Goal: Download file/media

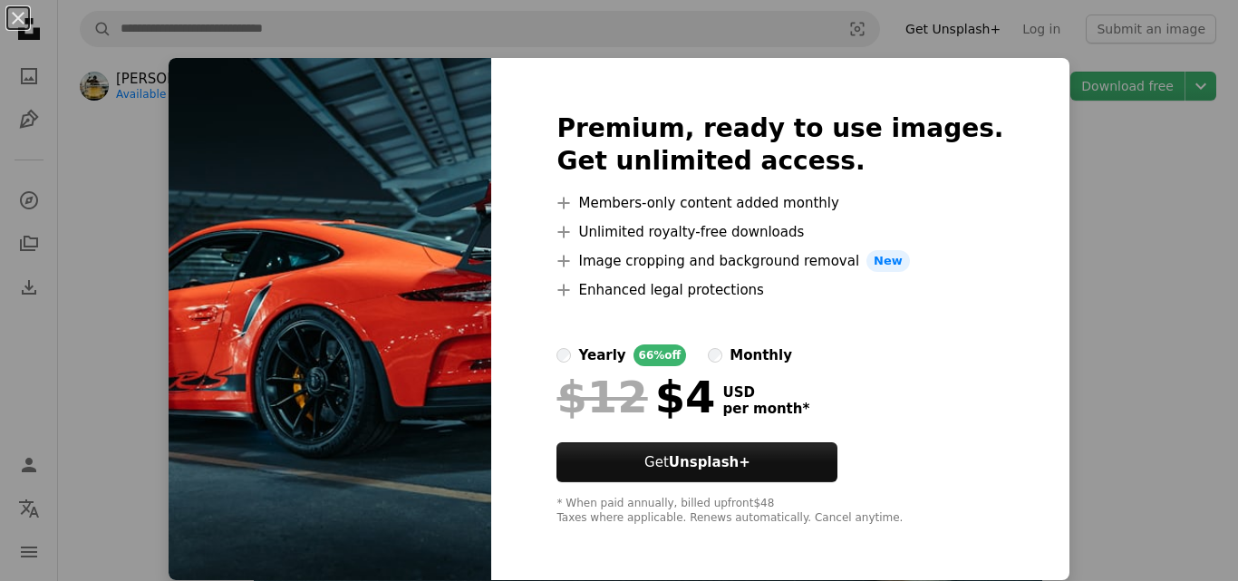
click at [1021, 67] on div "An X shape Premium, ready to use images. Get unlimited access. A plus sign Memb…" at bounding box center [619, 290] width 1238 height 581
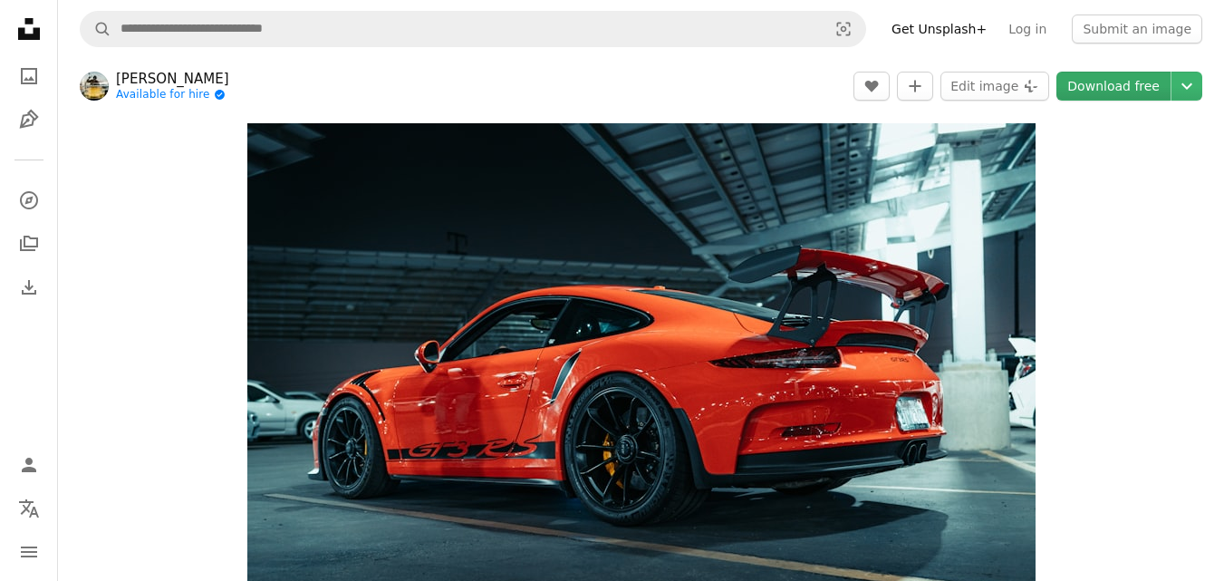
click at [1134, 92] on link "Download free" at bounding box center [1113, 86] width 114 height 29
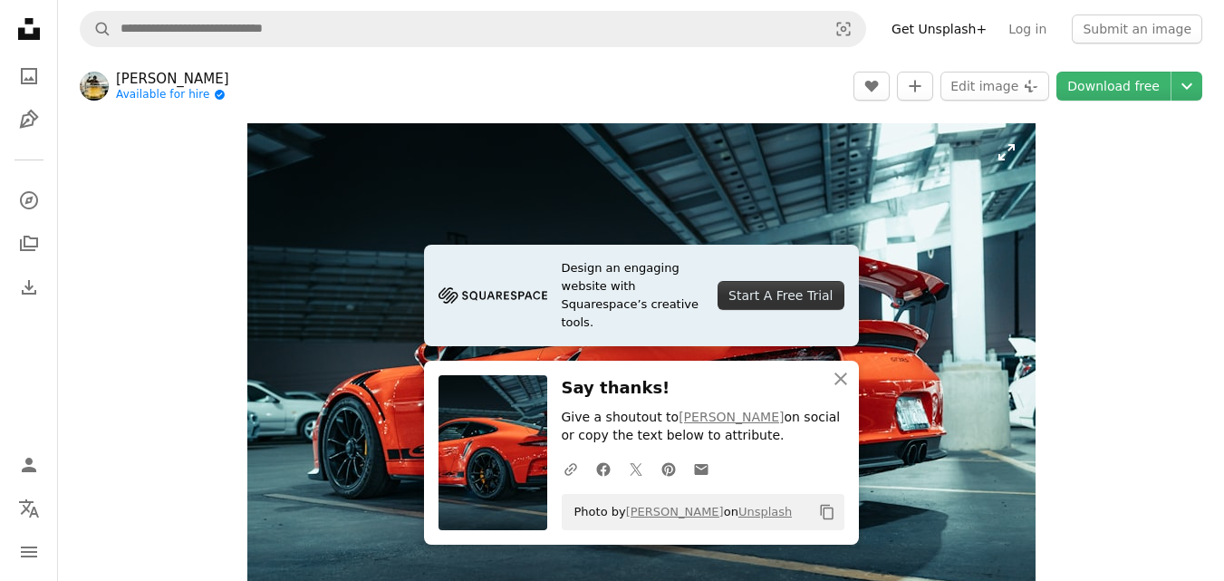
click at [290, 143] on img "Zoom in on this image" at bounding box center [641, 385] width 788 height 525
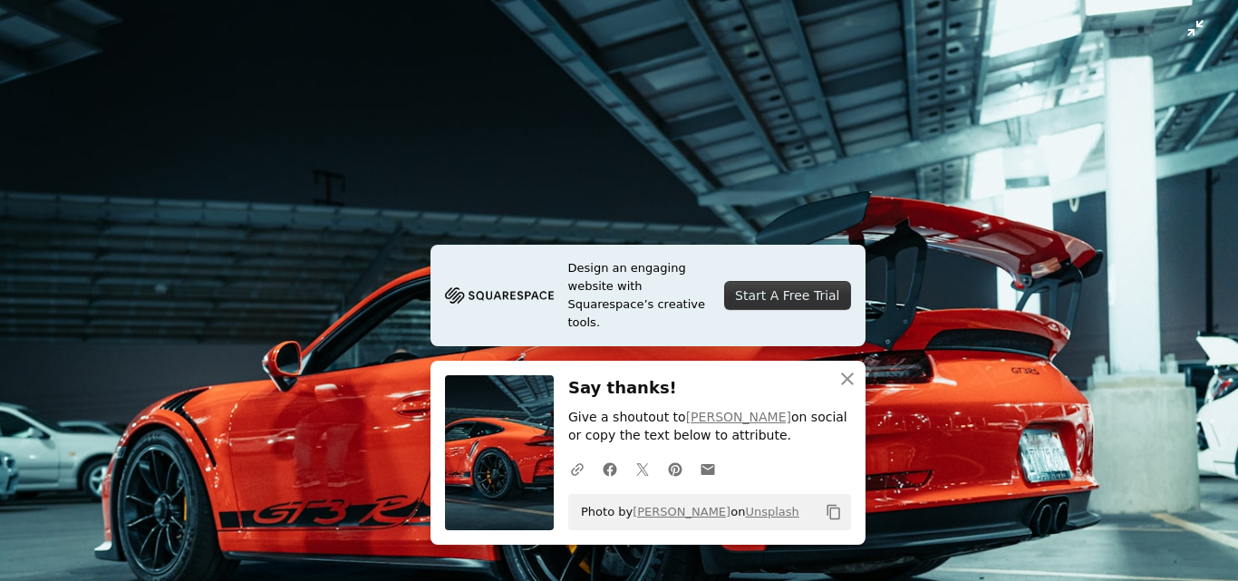
scroll to position [114, 0]
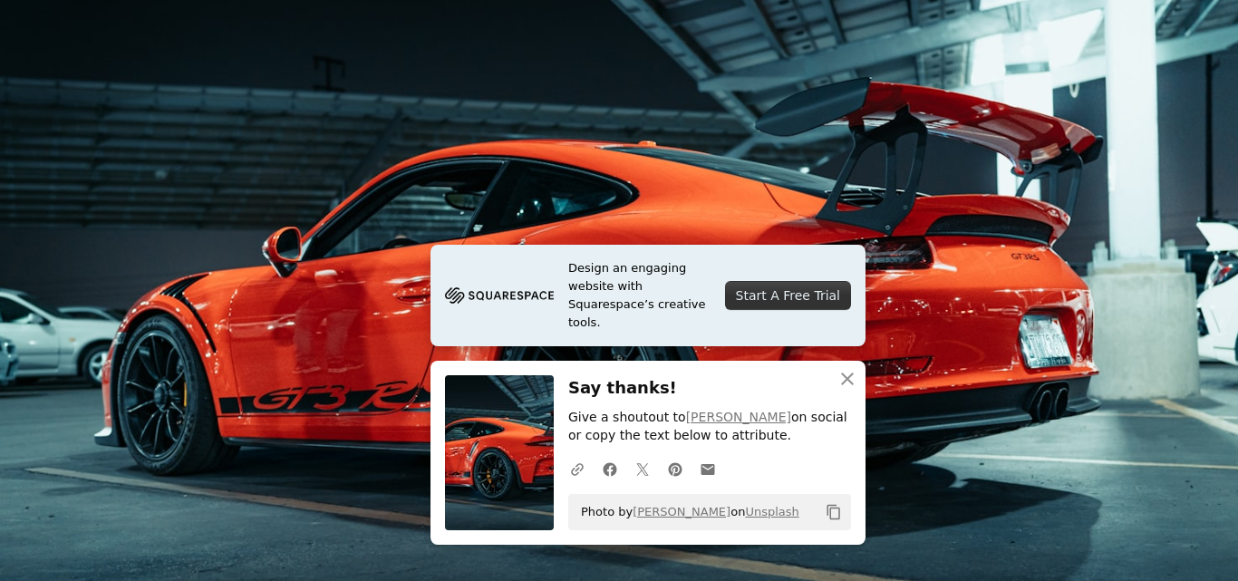
click at [1007, 205] on img "Zoom out on this image" at bounding box center [618, 298] width 1239 height 826
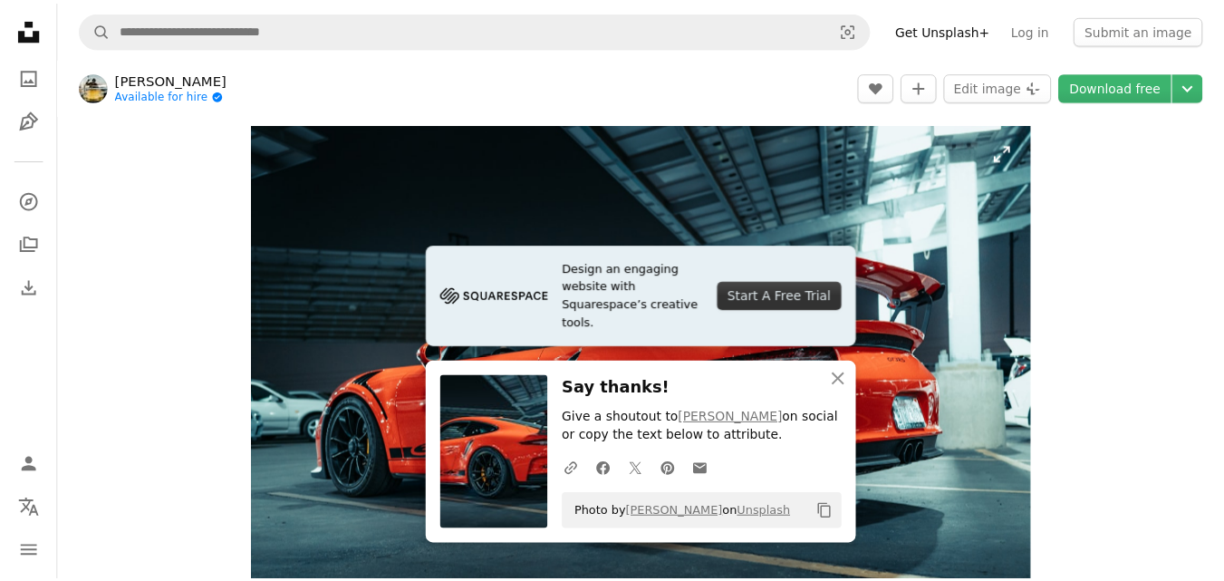
scroll to position [68, 0]
